Goal: Task Accomplishment & Management: Understand process/instructions

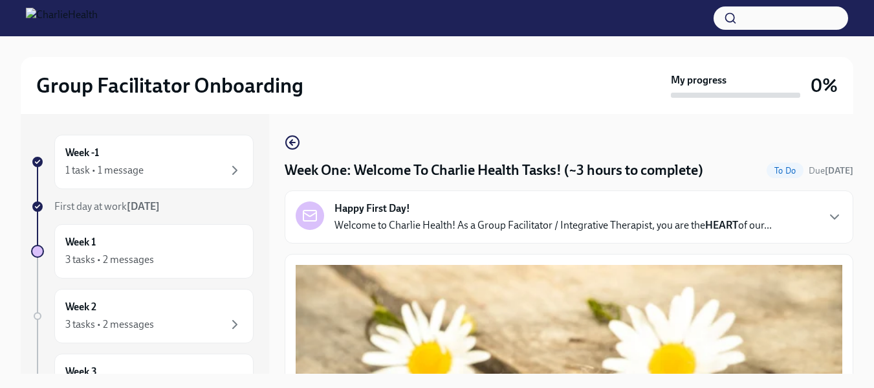
click at [735, 213] on div "Happy First Day! Welcome to Charlie Health! As a Group Facilitator / Integrativ…" at bounding box center [553, 216] width 437 height 31
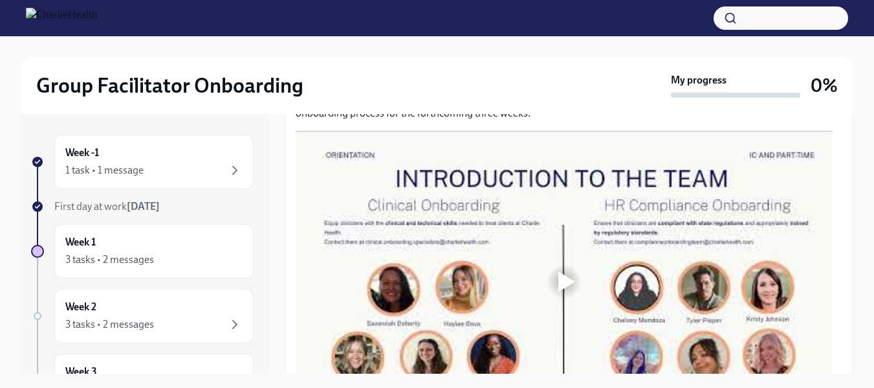
scroll to position [1031, 0]
click at [726, 344] on div at bounding box center [564, 281] width 537 height 302
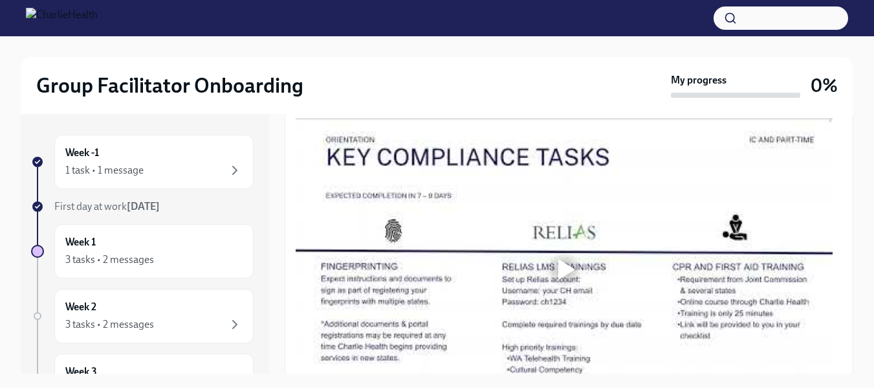
scroll to position [1356, 0]
click at [290, 311] on div "Welcome aboard! This first set of tasks will get you set up for onboarding succ…" at bounding box center [569, 249] width 569 height 1974
click at [281, 304] on div "Week -1 1 task • 1 message First day at work Aug 11th Week 1 3 tasks • 2 messag…" at bounding box center [437, 243] width 833 height 259
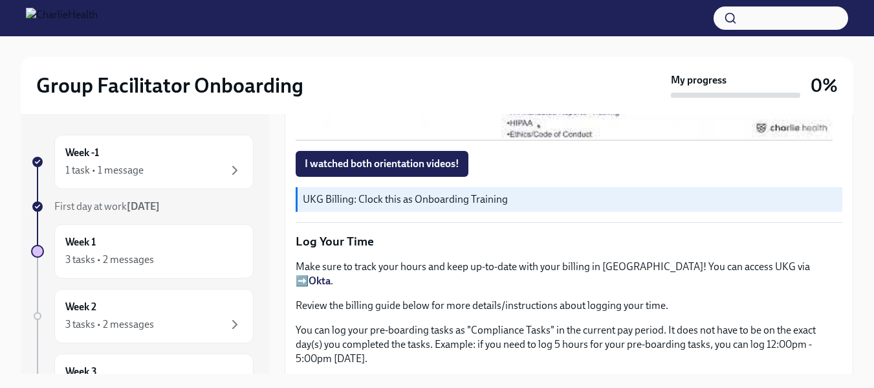
scroll to position [1626, 0]
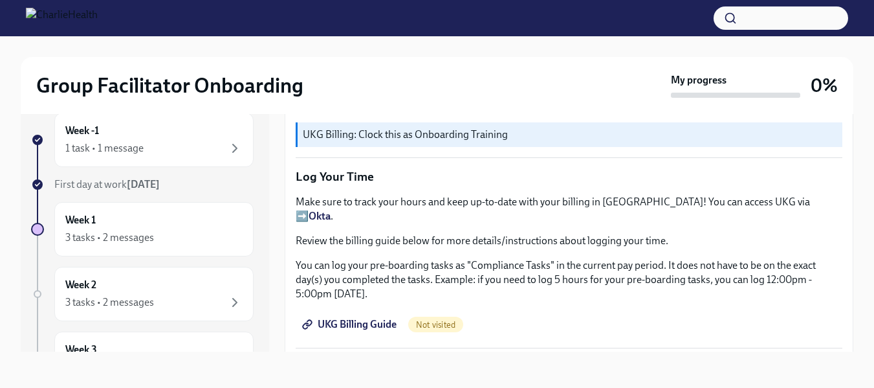
scroll to position [1679, 0]
click at [337, 111] on button "I watched both orientation videos!" at bounding box center [382, 98] width 173 height 26
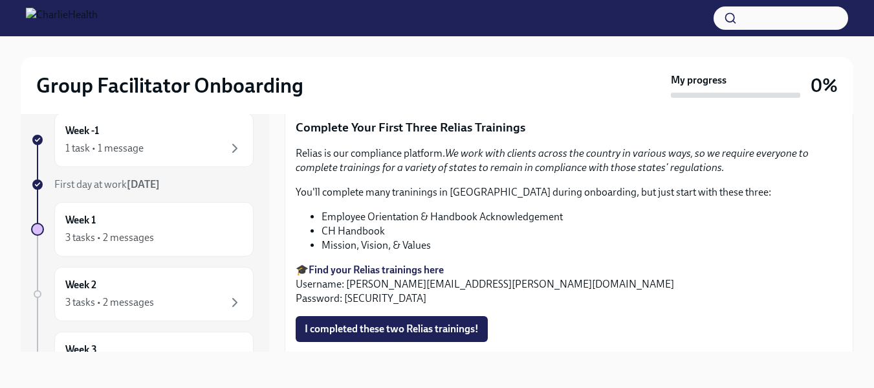
scroll to position [1919, 0]
click at [358, 91] on span "UKG Billing Guide" at bounding box center [351, 84] width 92 height 13
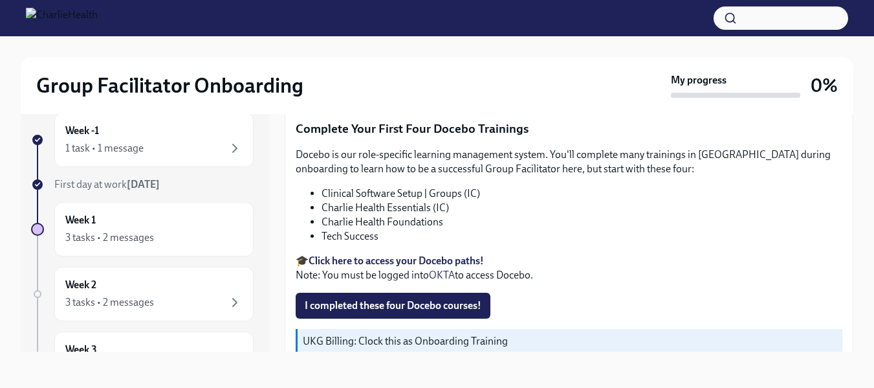
scroll to position [2194, 0]
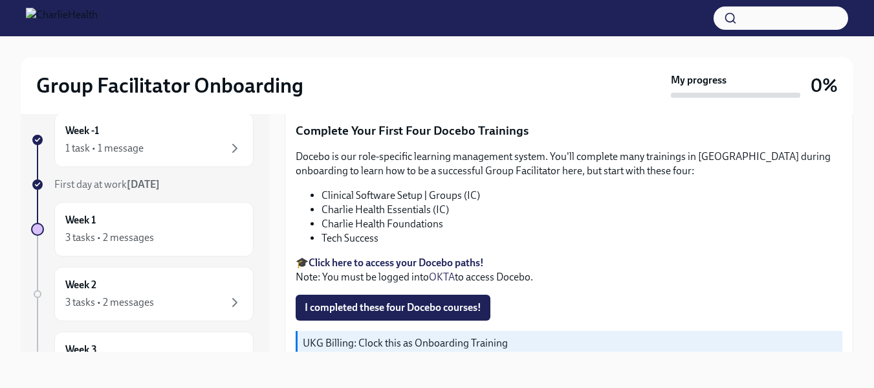
drag, startPoint x: 349, startPoint y: 203, endPoint x: 430, endPoint y: 203, distance: 80.9
click at [430, 30] on p "🎓 Find your Relias trainings here Username: chelsey.brooks@charliehealth.com Pa…" at bounding box center [569, 8] width 547 height 43
click at [419, 30] on p "🎓 Find your Relias trainings here Username: chelsey.brooks@charliehealth.com Pa…" at bounding box center [569, 8] width 547 height 43
drag, startPoint x: 346, startPoint y: 202, endPoint x: 507, endPoint y: 206, distance: 161.2
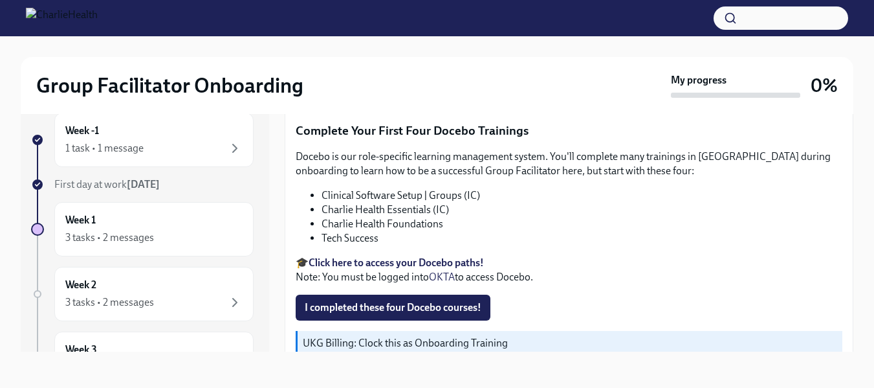
click at [507, 30] on p "🎓 Find your Relias trainings here Username: chelsey.brooks@charliehealth.com Pa…" at bounding box center [569, 8] width 547 height 43
copy p "chelsey.brooks@charliehealth.com"
drag, startPoint x: 342, startPoint y: 217, endPoint x: 371, endPoint y: 219, distance: 29.9
click at [371, 30] on p "🎓 Find your Relias trainings here Username: chelsey.brooks@charliehealth.com Pa…" at bounding box center [569, 8] width 547 height 43
click at [364, 30] on p "🎓 Find your Relias trainings here Username: chelsey.brooks@charliehealth.com Pa…" at bounding box center [569, 8] width 547 height 43
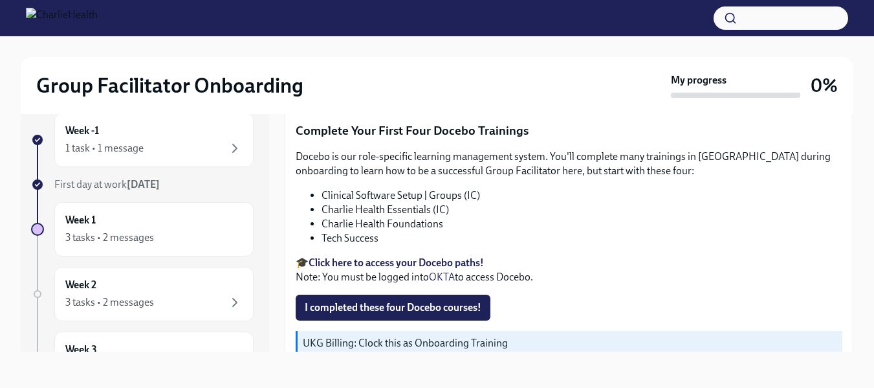
drag, startPoint x: 344, startPoint y: 220, endPoint x: 379, endPoint y: 227, distance: 35.7
copy p "ch1234"
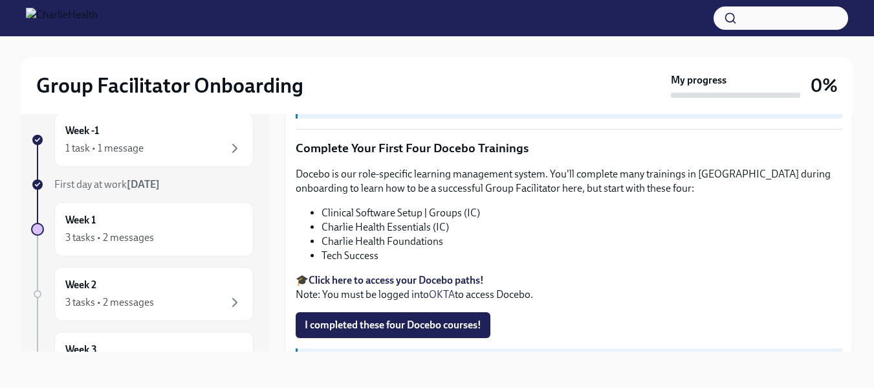
scroll to position [2176, 0]
click at [420, 78] on span "I completed these two Relias trainings!" at bounding box center [392, 71] width 174 height 13
click at [584, 48] on p "🎓 Find your Relias trainings here Username: chelsey.brooks@charliehealth.com Pa…" at bounding box center [569, 26] width 547 height 43
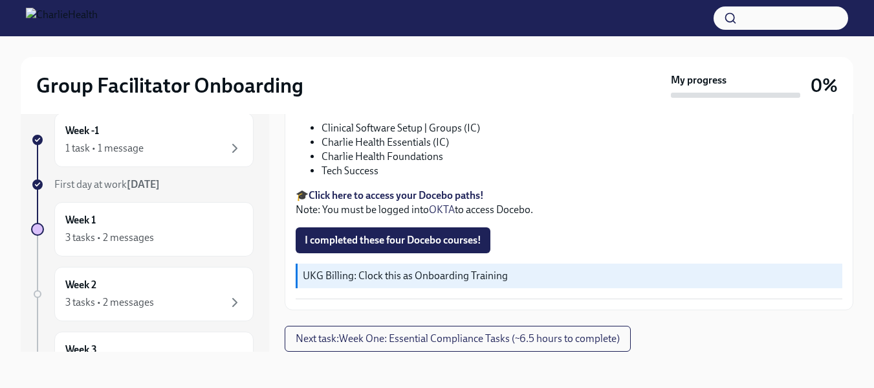
scroll to position [2378, 0]
click at [460, 253] on button "I completed these four Docebo courses!" at bounding box center [393, 240] width 195 height 26
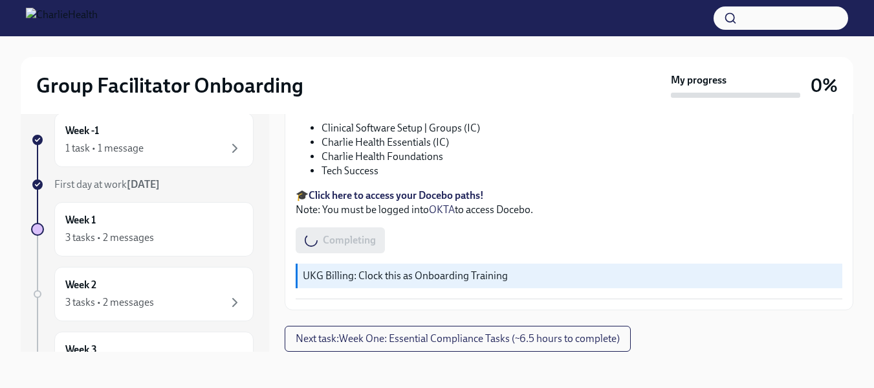
scroll to position [2456, 0]
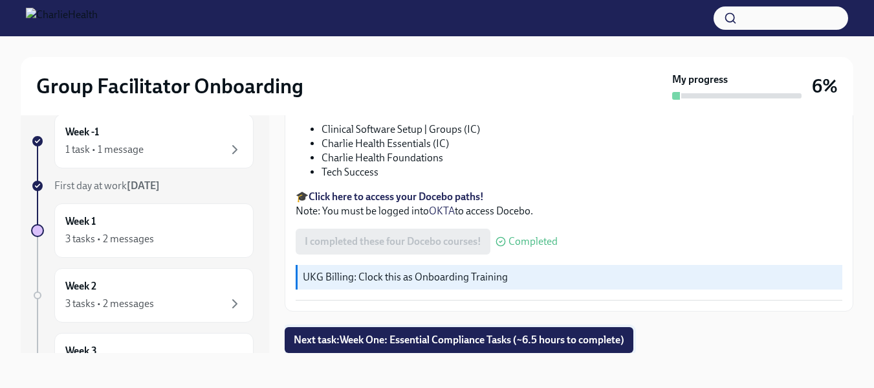
click at [558, 346] on span "Next task : Week One: Essential Compliance Tasks (~6.5 hours to complete)" at bounding box center [459, 339] width 331 height 13
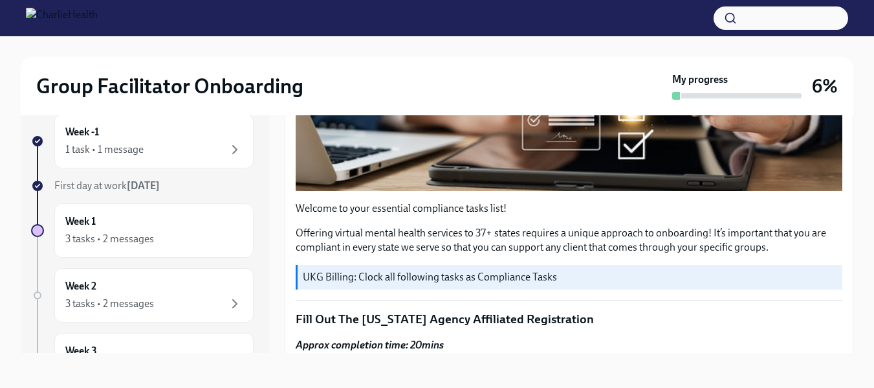
scroll to position [338, 0]
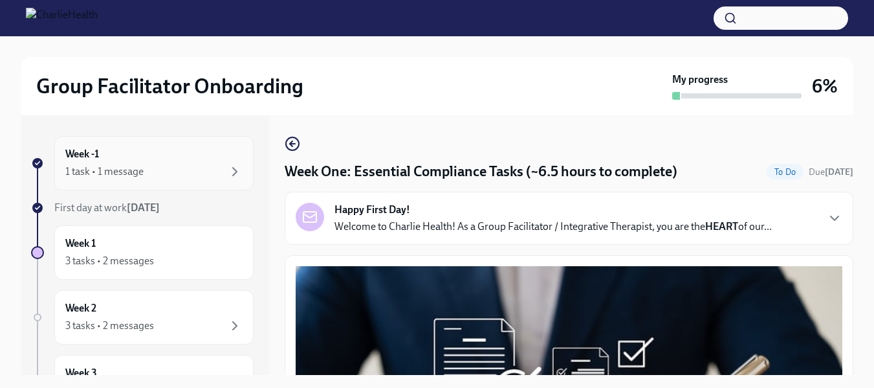
click at [142, 173] on div "1 task • 1 message" at bounding box center [104, 171] width 78 height 14
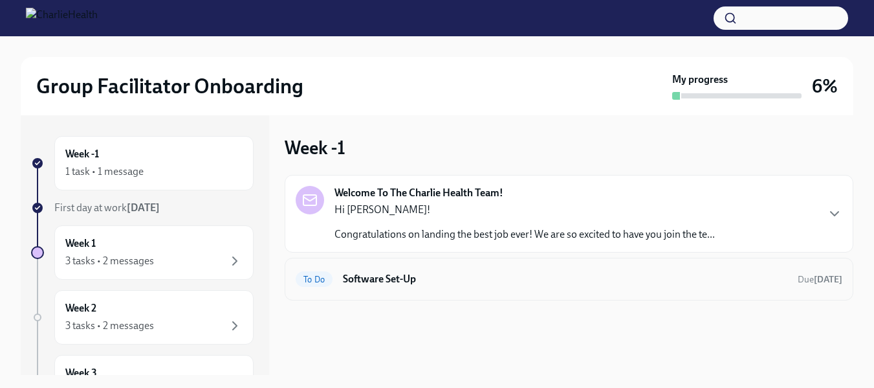
click at [391, 278] on h6 "Software Set-Up" at bounding box center [565, 279] width 445 height 14
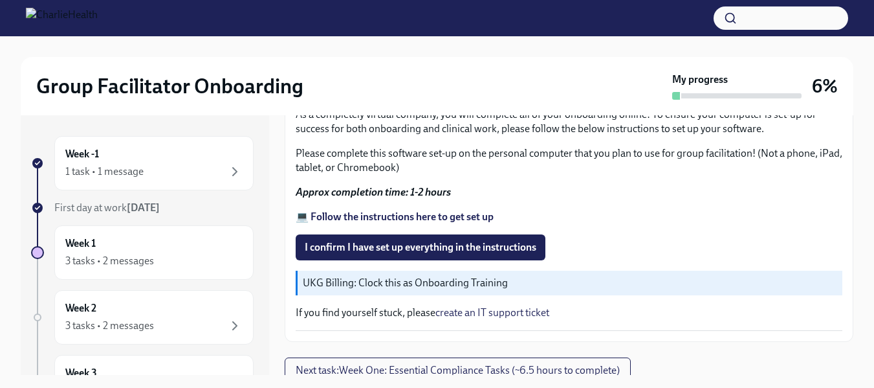
scroll to position [518, 0]
click at [388, 212] on strong "💻 Follow the instructions here to get set up" at bounding box center [395, 216] width 198 height 12
